Goal: Information Seeking & Learning: Check status

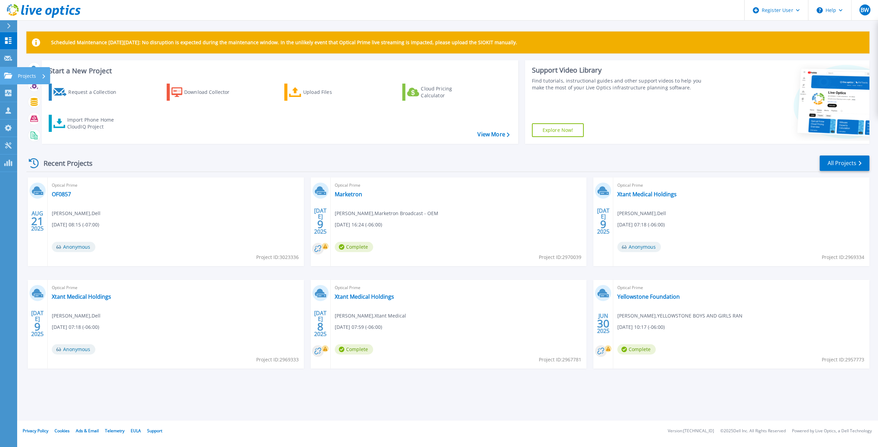
click at [5, 75] on icon at bounding box center [8, 76] width 8 height 6
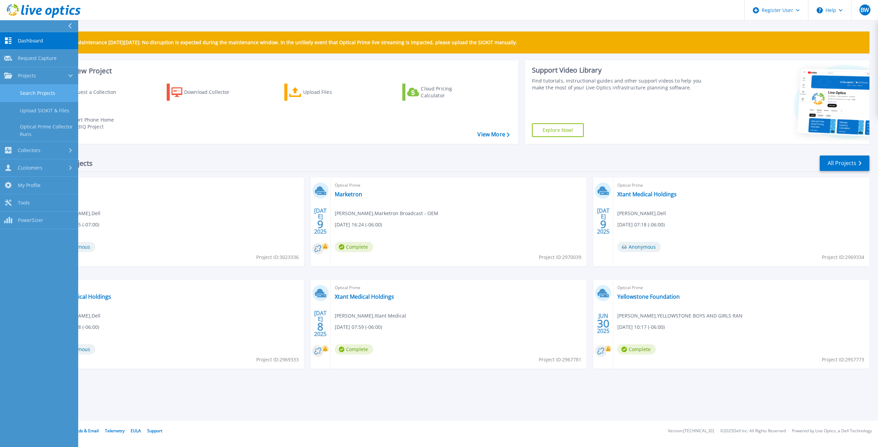
click at [13, 91] on link "Search Projects" at bounding box center [39, 93] width 78 height 17
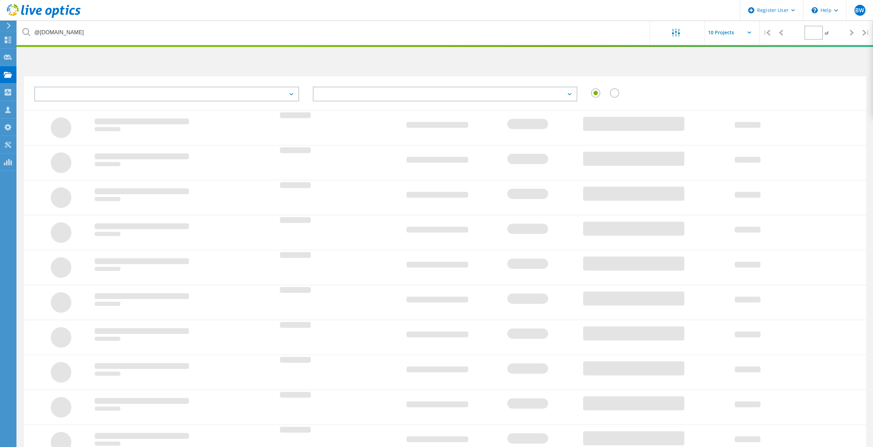
type input "1"
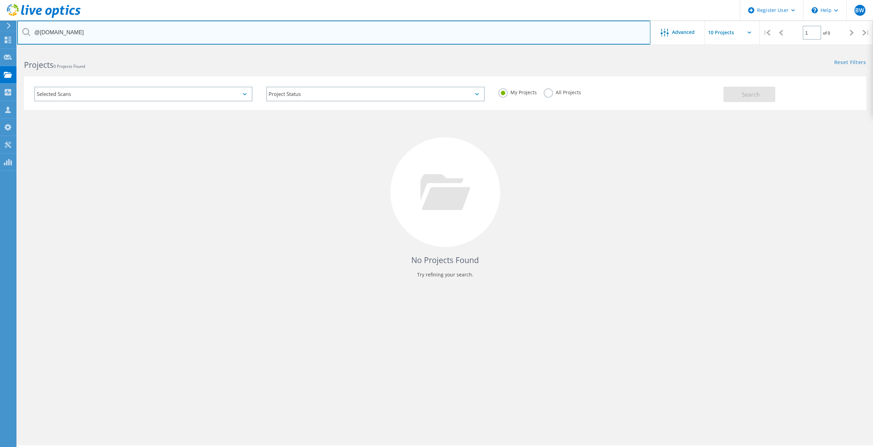
drag, startPoint x: 94, startPoint y: 35, endPoint x: 27, endPoint y: 34, distance: 67.2
click at [27, 34] on div "@klamathcountyor.gov" at bounding box center [333, 33] width 633 height 24
paste input "huntw@stevensville.k12.mt.us"
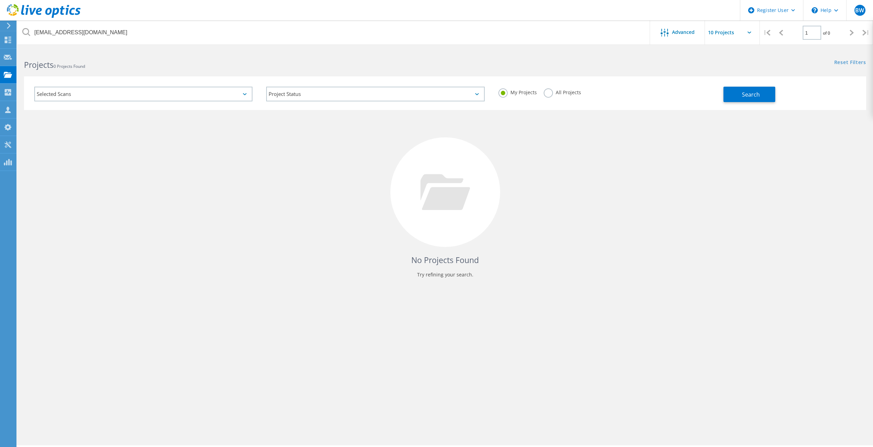
click at [551, 96] on div "All Projects" at bounding box center [561, 93] width 37 height 10
click at [552, 95] on label "All Projects" at bounding box center [561, 91] width 37 height 7
click at [0, 0] on input "All Projects" at bounding box center [0, 0] width 0 height 0
click at [763, 93] on button "Search" at bounding box center [749, 94] width 52 height 15
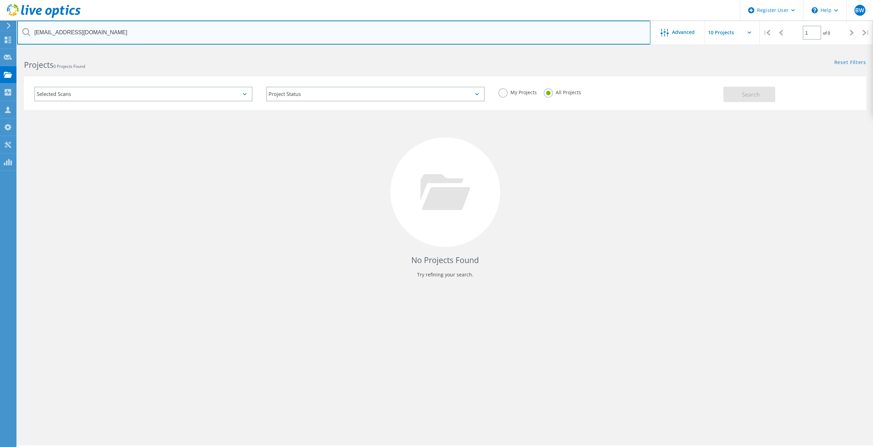
drag, startPoint x: 49, startPoint y: 29, endPoint x: 28, endPoint y: 19, distance: 23.6
click at [24, 30] on div "huntw@stevensville.k12.mt.us" at bounding box center [333, 33] width 633 height 24
type input "@stevensville.k12.mt.us"
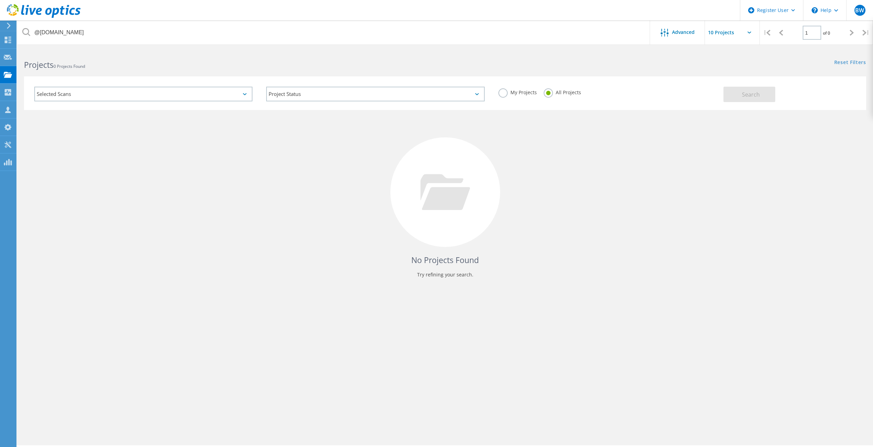
click at [263, 176] on div "No Projects Found Try refining your search." at bounding box center [445, 198] width 842 height 177
